Goal: Information Seeking & Learning: Learn about a topic

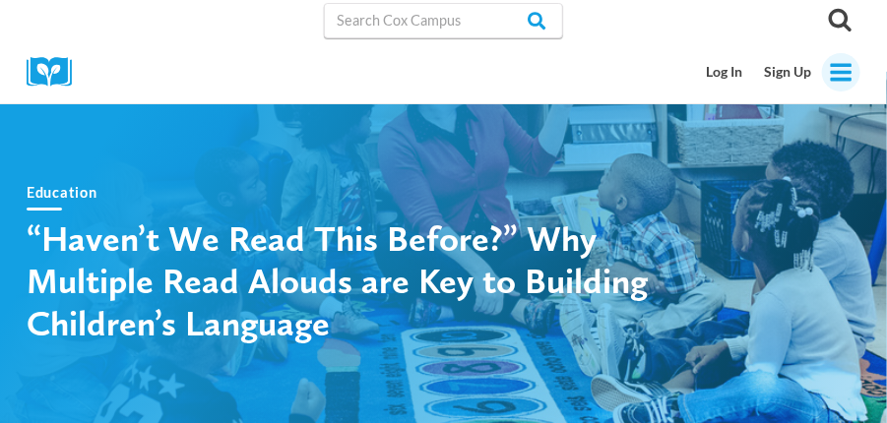
click at [844, 70] on icon "Open menu" at bounding box center [842, 72] width 22 height 18
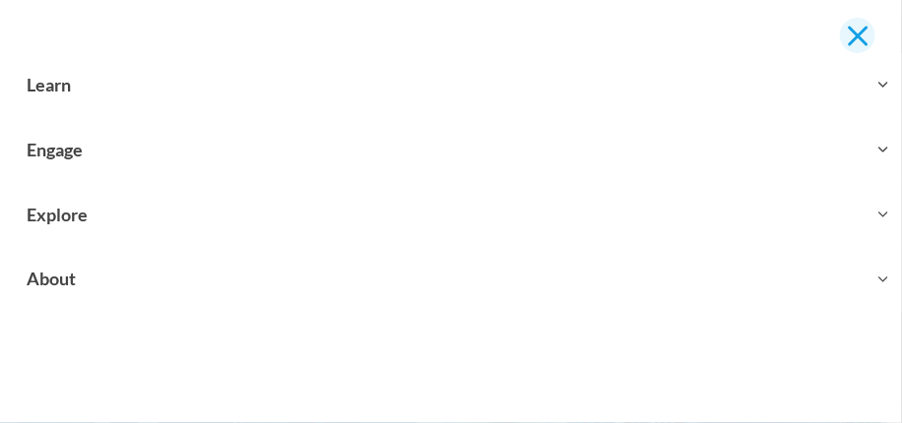
click at [853, 32] on span "Close menu" at bounding box center [856, 35] width 21 height 21
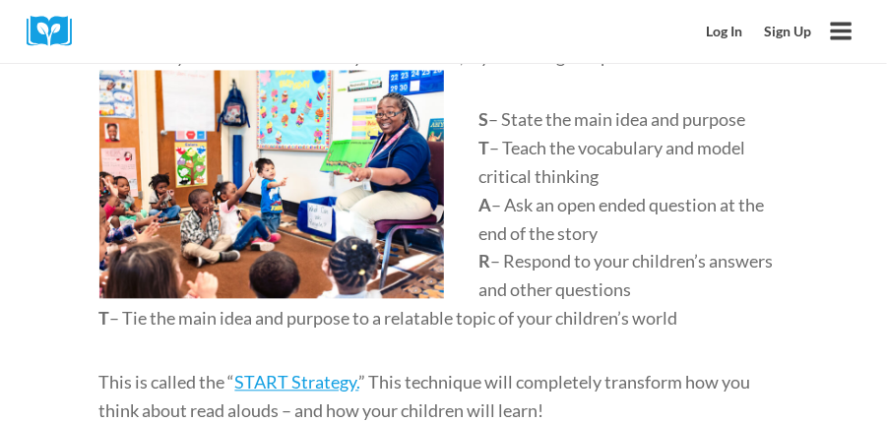
scroll to position [1175, 0]
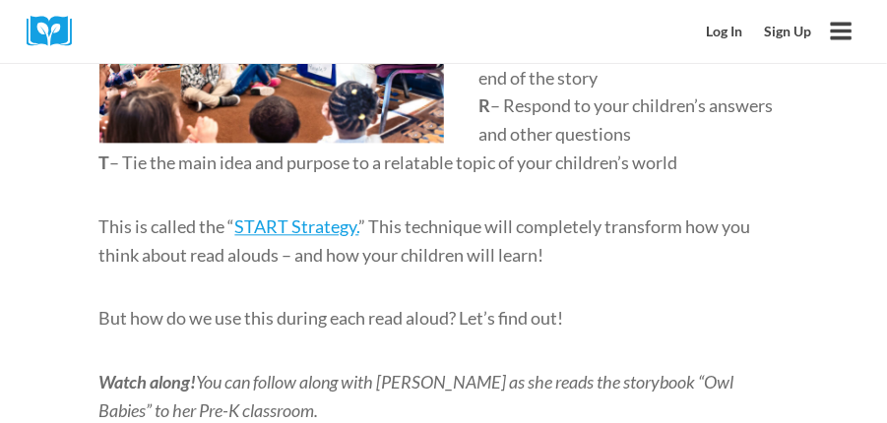
click at [40, 31] on img at bounding box center [56, 31] width 59 height 31
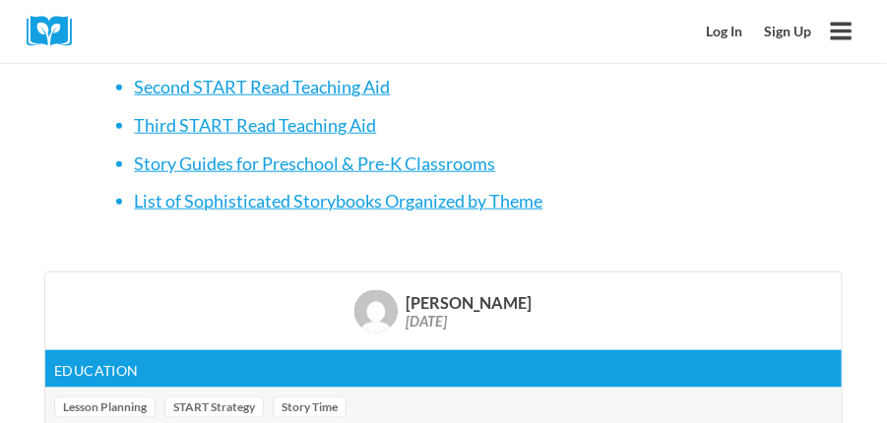
scroll to position [6666, 0]
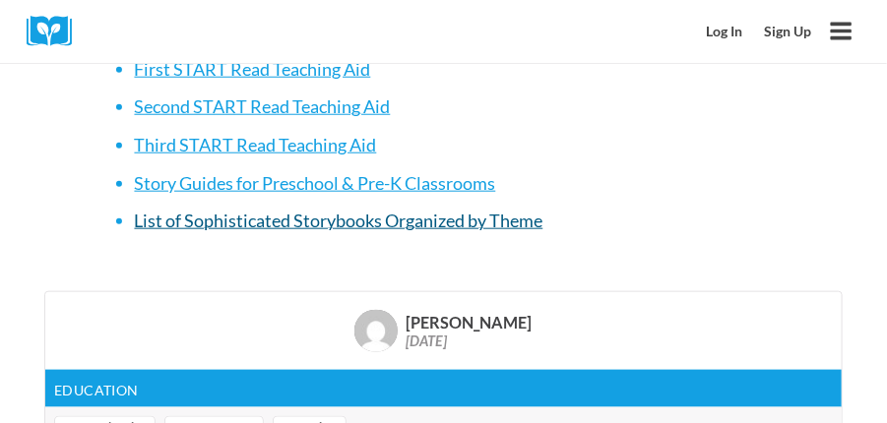
click at [431, 231] on span "List of Sophisticated Storybooks Organized by Theme" at bounding box center [339, 221] width 408 height 22
click at [331, 231] on span "List of Sophisticated Storybooks Organized by Theme" at bounding box center [339, 221] width 408 height 22
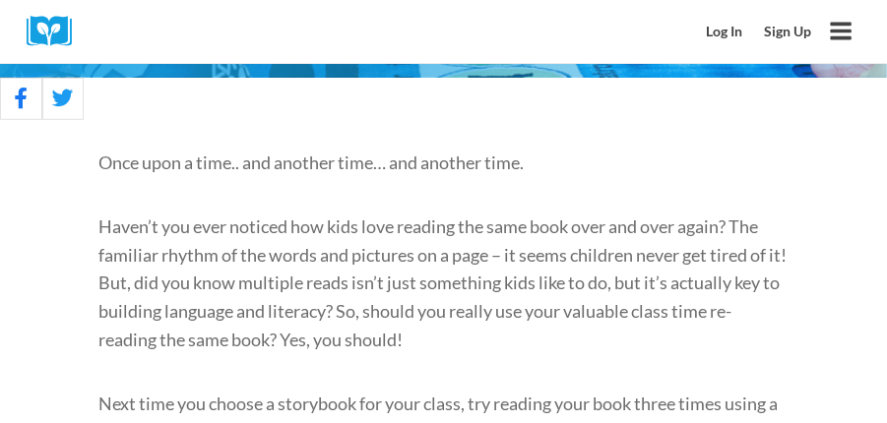
scroll to position [356, 0]
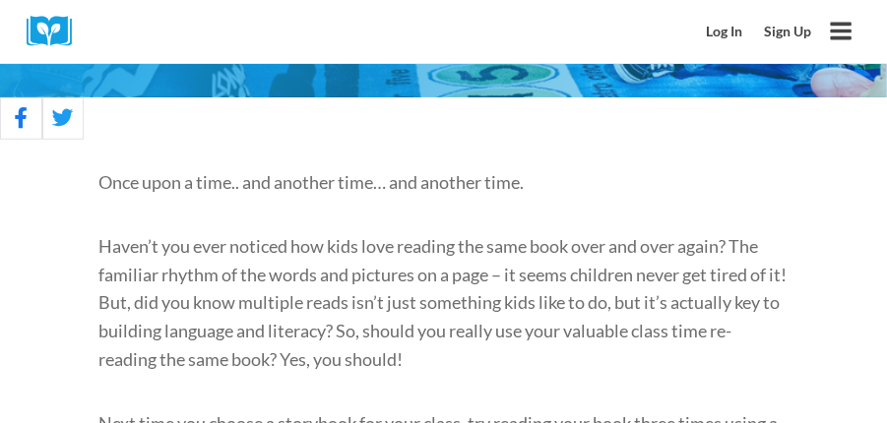
click at [101, 184] on span "Once upon a time.. and another time… and another time." at bounding box center [311, 182] width 425 height 22
click at [101, 185] on span "Once upon a time.. and another time… and another time." at bounding box center [311, 182] width 425 height 22
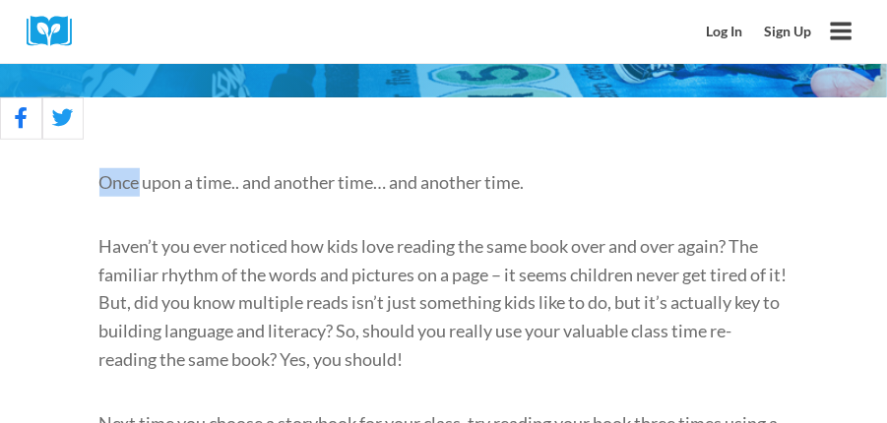
click at [101, 185] on span "Once upon a time.. and another time… and another time." at bounding box center [311, 182] width 425 height 22
click at [101, 186] on span "Once upon a time.. and another time… and another time." at bounding box center [311, 182] width 425 height 22
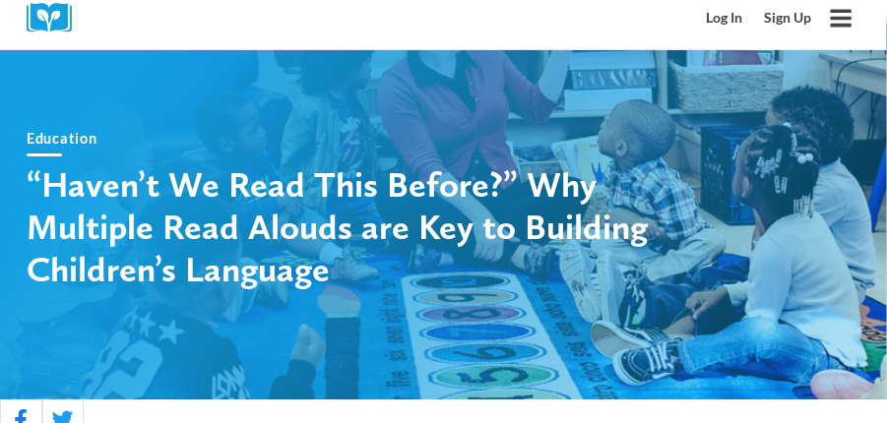
scroll to position [0, 0]
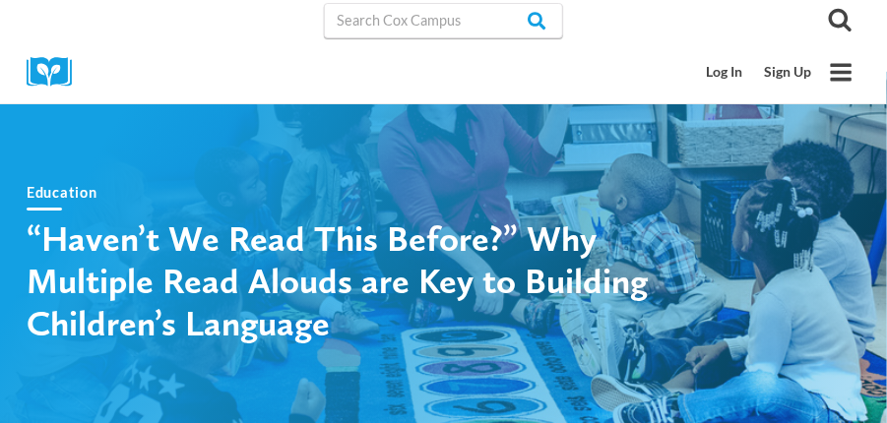
drag, startPoint x: 582, startPoint y: 2, endPoint x: 638, endPoint y: 57, distance: 78.6
click at [638, 57] on div "Log In Sign Up Toggle Menu" at bounding box center [623, 71] width 474 height 63
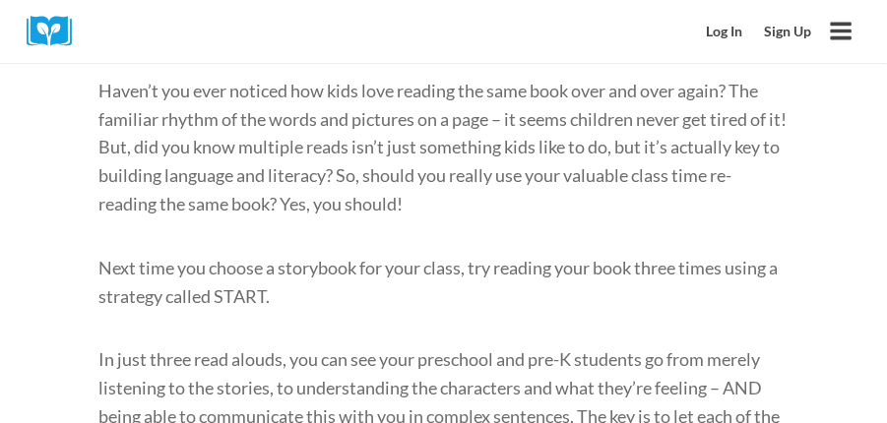
scroll to position [337, 0]
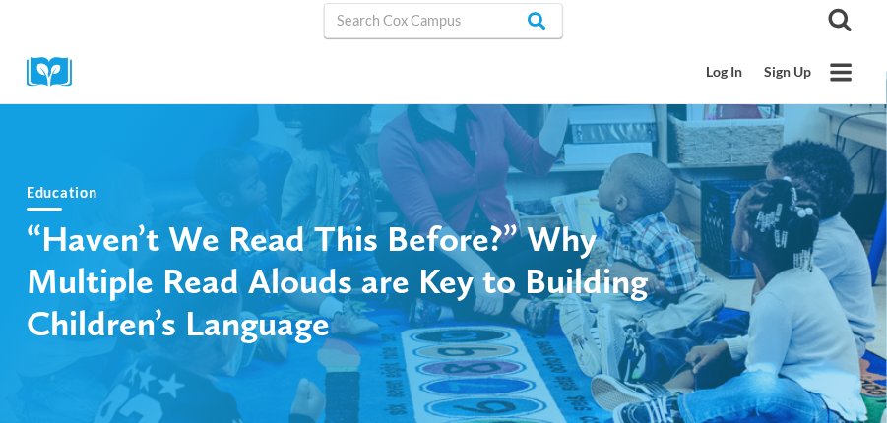
drag, startPoint x: 707, startPoint y: 0, endPoint x: 772, endPoint y: 31, distance: 71.8
click at [772, 31] on div "Search" at bounding box center [711, 20] width 297 height 40
